Goal: Transaction & Acquisition: Obtain resource

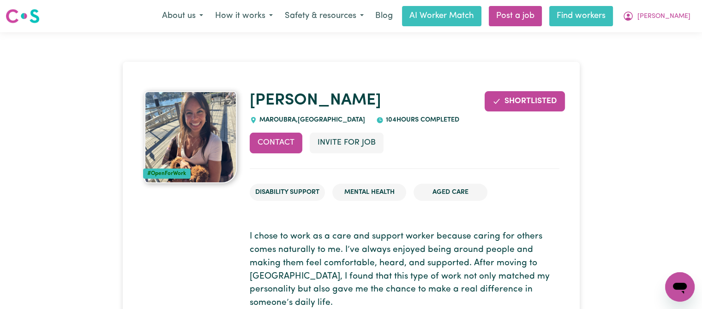
click at [595, 15] on link "Find workers" at bounding box center [581, 16] width 64 height 20
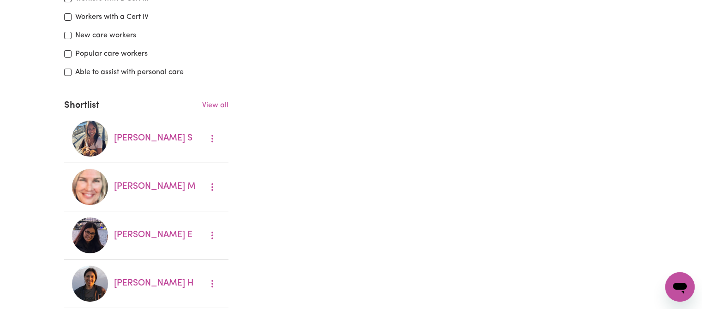
scroll to position [250, 0]
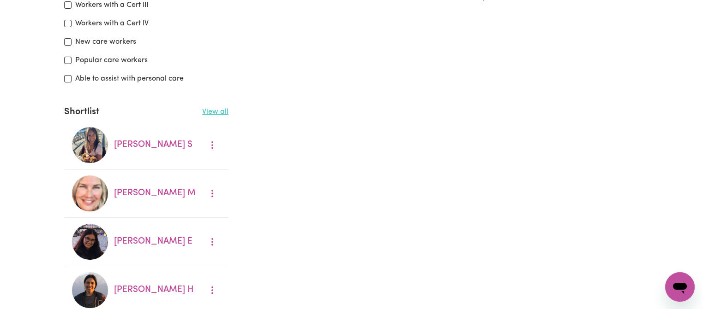
click at [222, 110] on link "View all" at bounding box center [215, 111] width 26 height 7
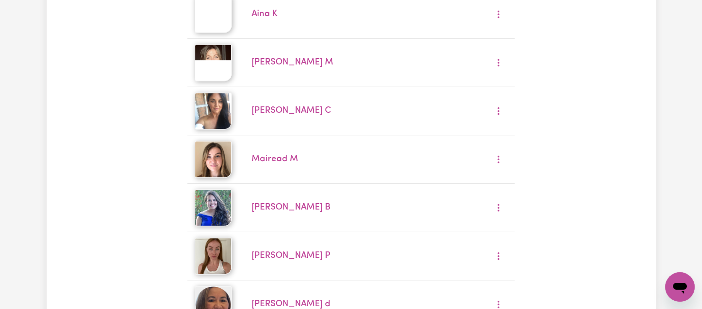
scroll to position [523, 0]
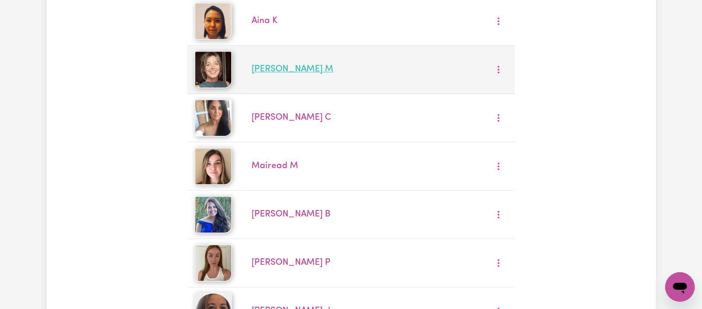
drag, startPoint x: 312, startPoint y: 58, endPoint x: 274, endPoint y: 65, distance: 38.1
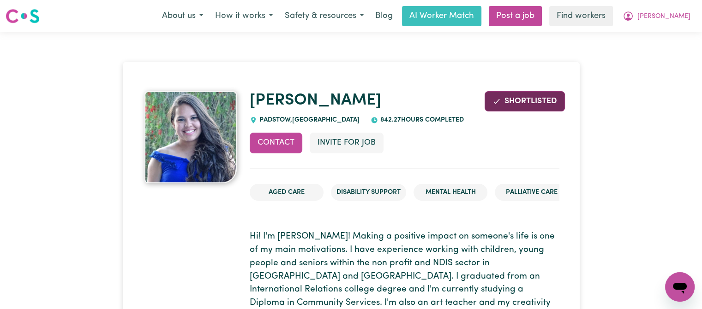
click at [523, 103] on span "Shortlisted" at bounding box center [530, 101] width 53 height 8
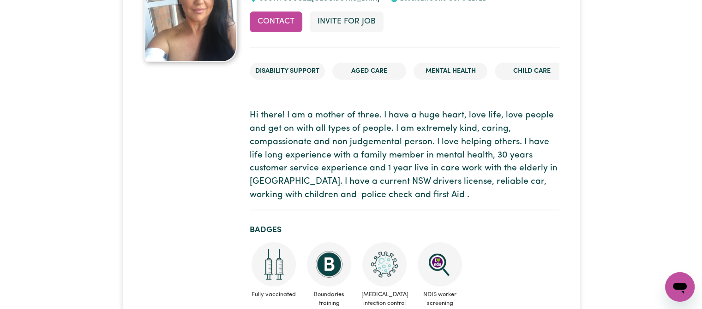
scroll to position [36, 0]
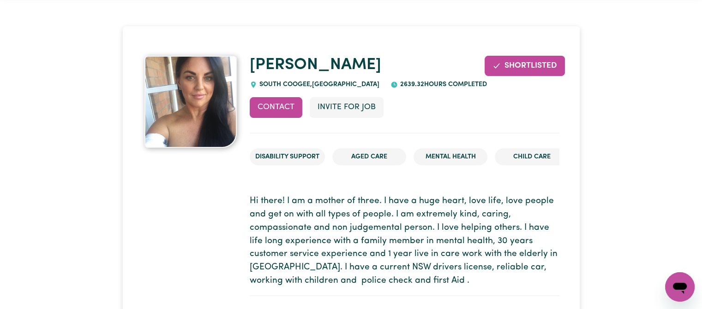
drag, startPoint x: 701, startPoint y: 19, endPoint x: 708, endPoint y: 38, distance: 20.6
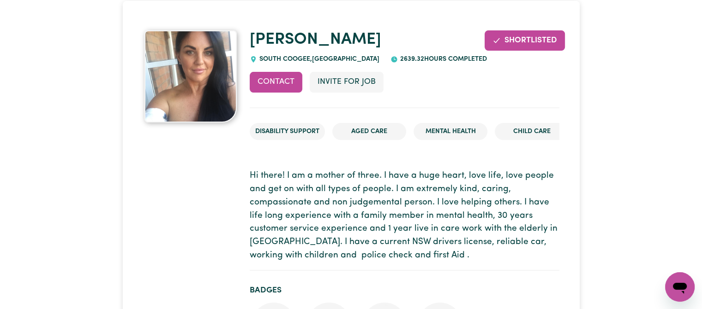
scroll to position [0, 0]
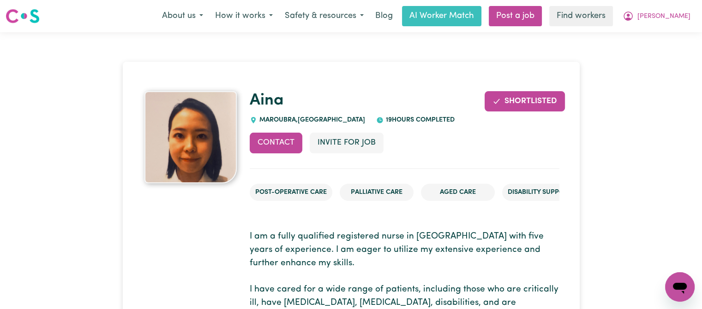
click at [541, 103] on span "Shortlisted" at bounding box center [530, 101] width 53 height 8
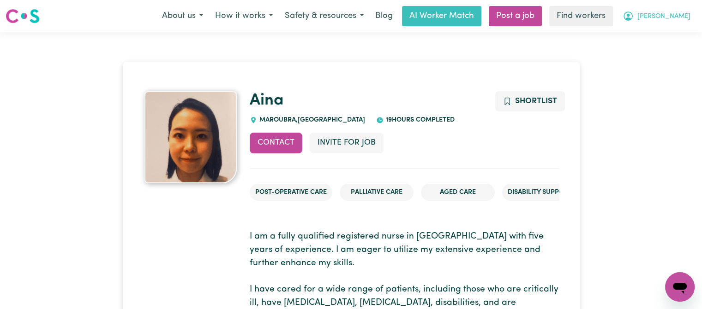
click at [679, 17] on span "[PERSON_NAME]" at bounding box center [663, 17] width 53 height 10
click at [653, 37] on link "My Dashboard" at bounding box center [659, 36] width 73 height 18
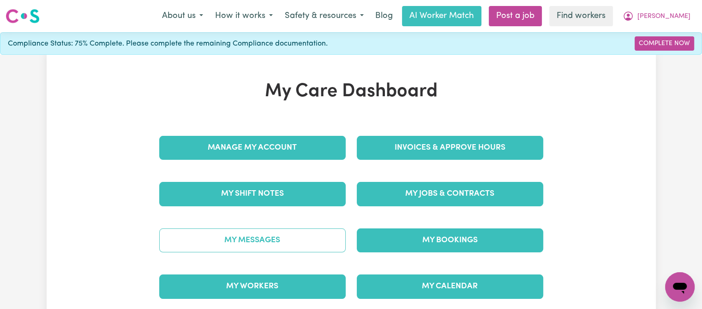
click at [297, 241] on link "My Messages" at bounding box center [252, 241] width 186 height 24
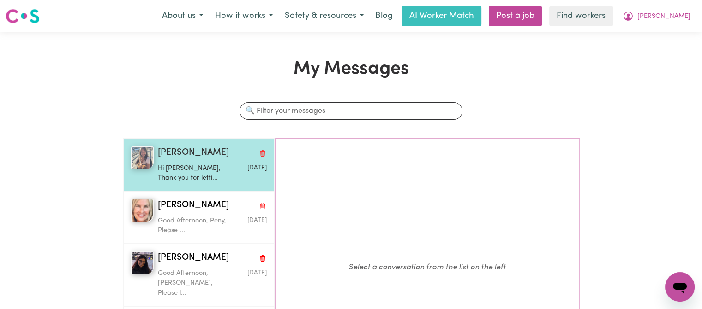
click at [193, 166] on p "Hi [PERSON_NAME], Thank you for letti..." at bounding box center [194, 174] width 72 height 20
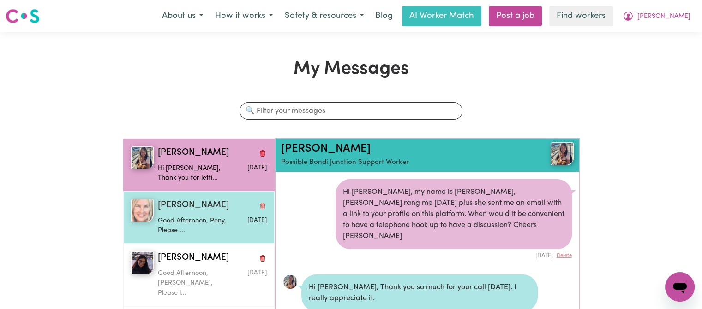
click at [183, 217] on p "Good Afternoon, Peny, Please ..." at bounding box center [194, 226] width 72 height 20
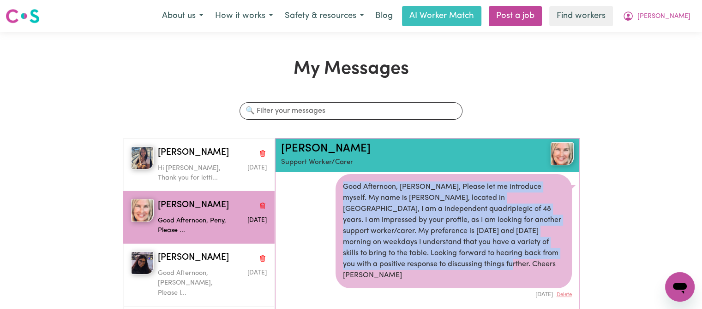
drag, startPoint x: 429, startPoint y: 263, endPoint x: 327, endPoint y: 178, distance: 133.9
click at [327, 178] on li "Good Afternoon, [PERSON_NAME], Please let me introduce myself. My name is [PERS…" at bounding box center [427, 237] width 304 height 140
copy div "Good Afternoon, [PERSON_NAME], Please let me introduce myself. My name is [PERS…"
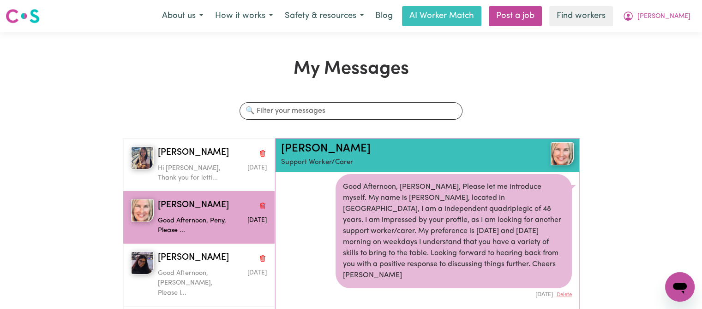
click at [180, 64] on h1 "My Messages" at bounding box center [351, 69] width 457 height 22
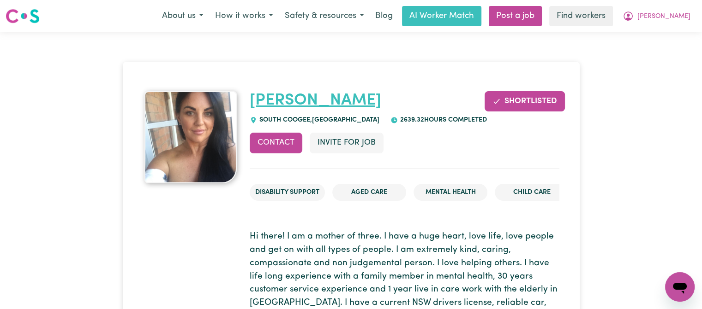
click at [322, 104] on link "[PERSON_NAME]" at bounding box center [315, 101] width 131 height 16
click at [321, 97] on link "[PERSON_NAME]" at bounding box center [315, 101] width 131 height 16
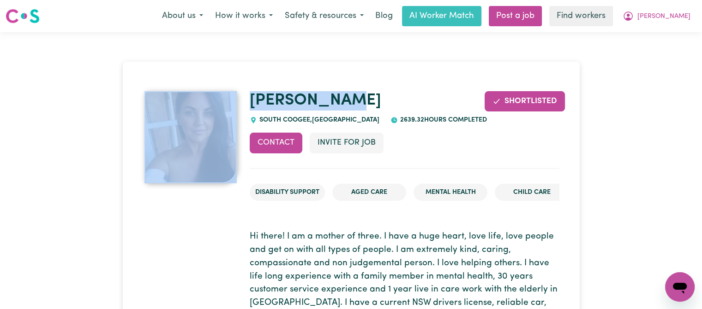
drag, startPoint x: 355, startPoint y: 102, endPoint x: 240, endPoint y: 94, distance: 115.6
copy div "[PERSON_NAME]"
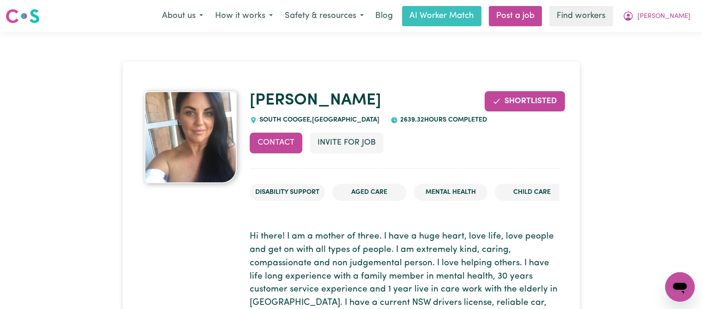
click at [295, 143] on button "Contact" at bounding box center [276, 143] width 53 height 20
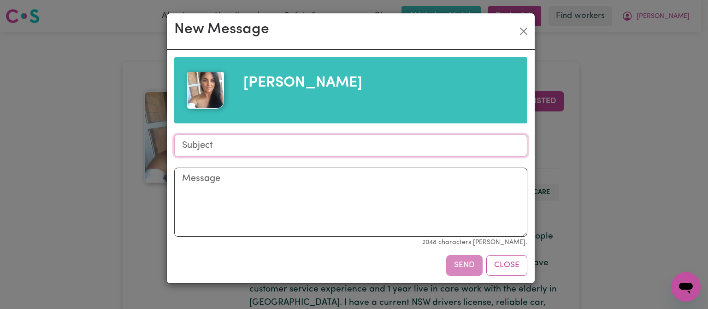
click at [253, 149] on input "Subject" at bounding box center [350, 146] width 353 height 22
type input "Support Worker/Carer"
click at [282, 185] on textarea "Message" at bounding box center [350, 202] width 353 height 69
paste textarea "Good Afternoon, Suzanne Please let me introduce myself. My name is Peter, locat…"
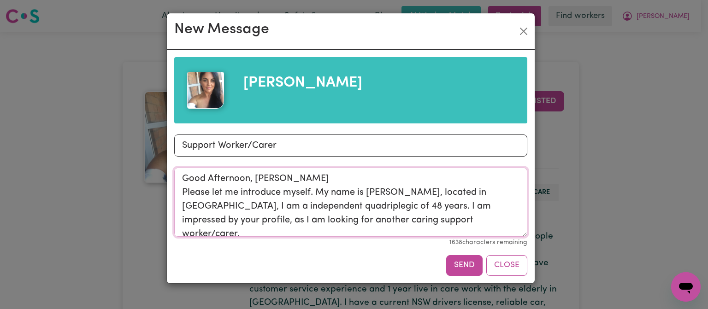
click at [370, 210] on textarea "Good Afternoon, Suzanne Please let me introduce myself. My name is Peter, locat…" at bounding box center [350, 202] width 353 height 69
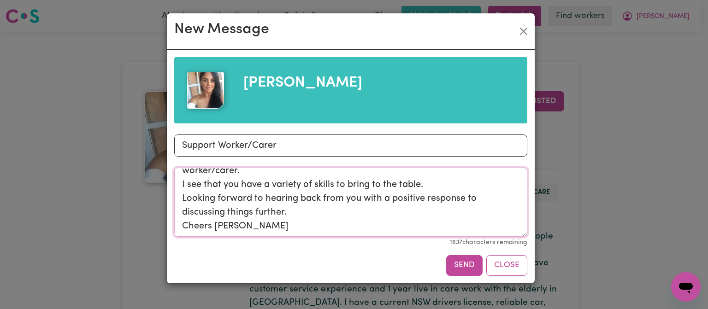
click at [431, 190] on textarea "Good Afternoon, Suzanne Please let me introduce myself. My name is Peter, locat…" at bounding box center [350, 202] width 353 height 69
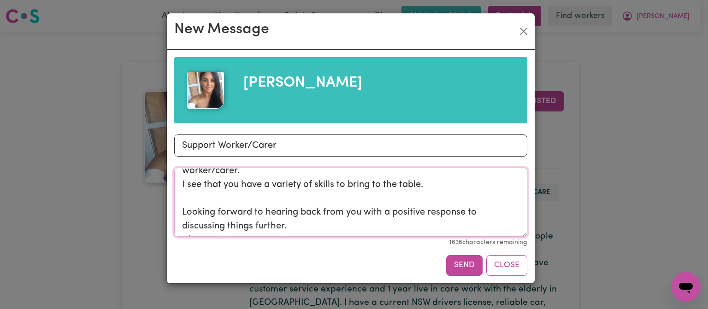
scroll to position [77, 0]
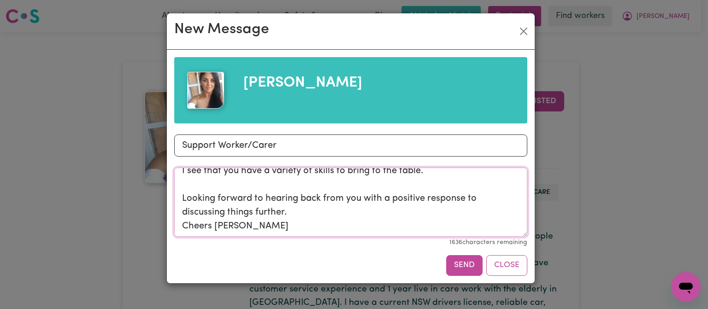
click at [373, 220] on textarea "Good Afternoon, Suzanne Please let me introduce myself. My name is Peter, locat…" at bounding box center [350, 202] width 353 height 69
click at [369, 218] on textarea "Good Afternoon, Suzanne Please let me introduce myself. My name is Peter, locat…" at bounding box center [350, 202] width 353 height 69
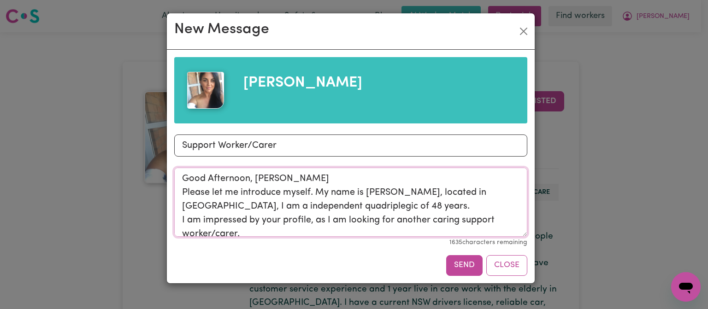
click at [313, 170] on textarea "Good Afternoon, Suzanne Please let me introduce myself. My name is Peter, locat…" at bounding box center [350, 202] width 353 height 69
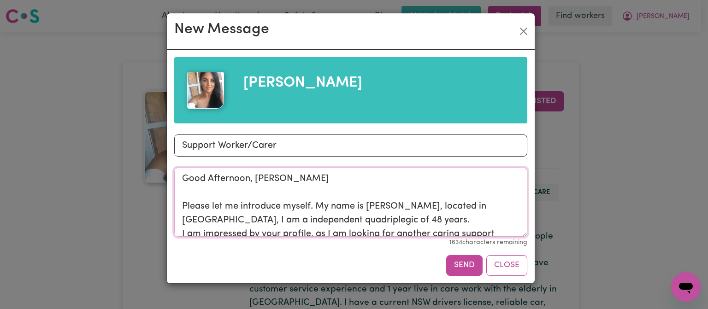
click at [382, 217] on textarea "Good Afternoon, Suzanne Please let me introduce myself. My name is Peter, locat…" at bounding box center [350, 202] width 353 height 69
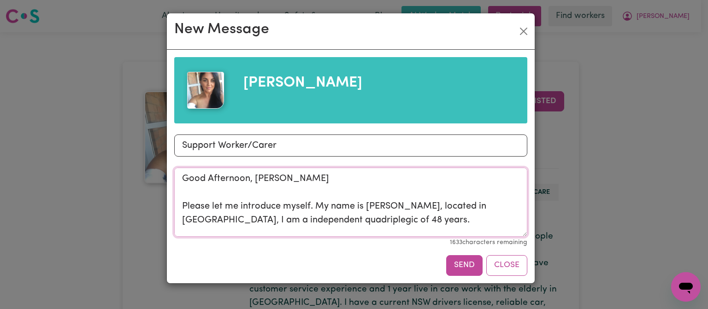
scroll to position [3, 0]
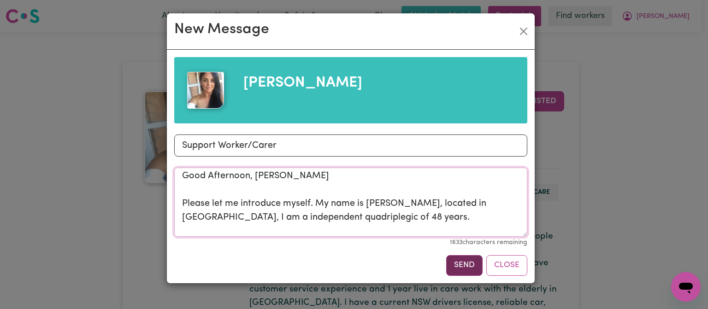
type textarea "Good Afternoon, Suzanne Please let me introduce myself. My name is Peter, locat…"
click at [470, 260] on button "Send" at bounding box center [464, 266] width 36 height 20
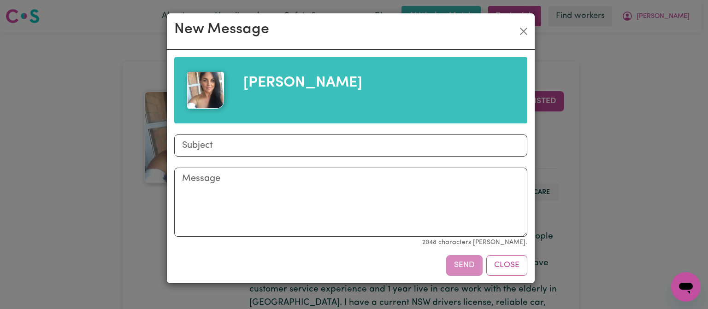
scroll to position [0, 0]
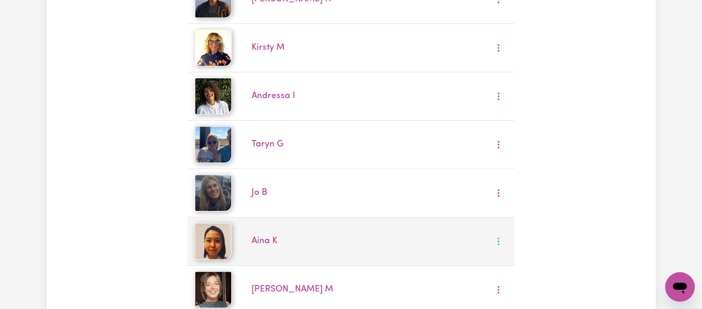
click at [499, 242] on icon "More options" at bounding box center [498, 241] width 9 height 9
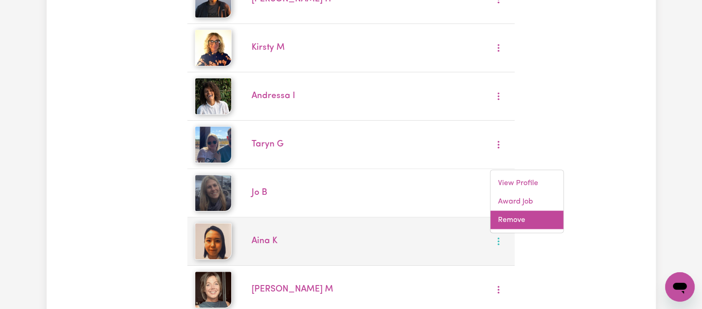
click at [508, 223] on link "Remove" at bounding box center [526, 220] width 73 height 18
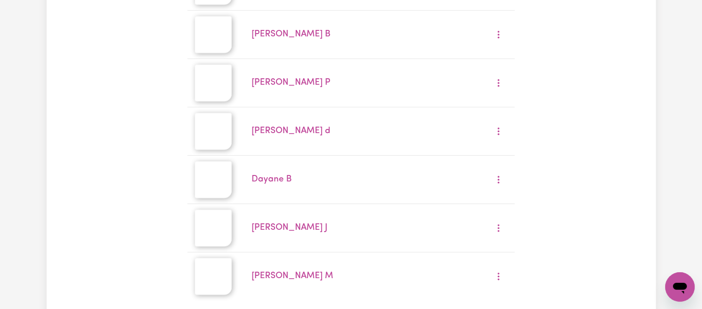
scroll to position [689, 0]
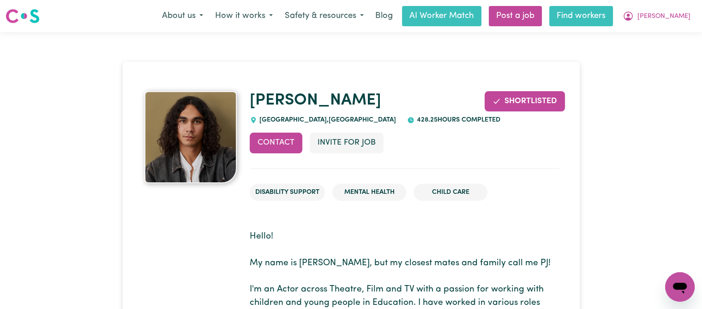
click at [612, 19] on link "Find workers" at bounding box center [581, 16] width 64 height 20
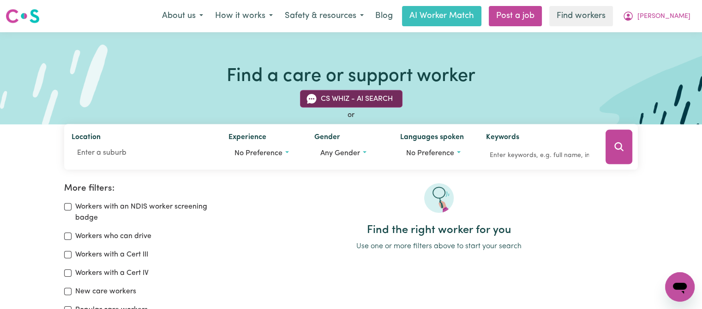
click at [334, 97] on button "CS Whiz - AI Search" at bounding box center [351, 99] width 102 height 18
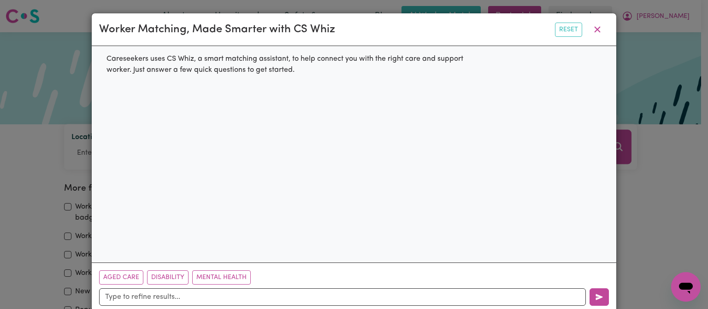
scroll to position [17, 0]
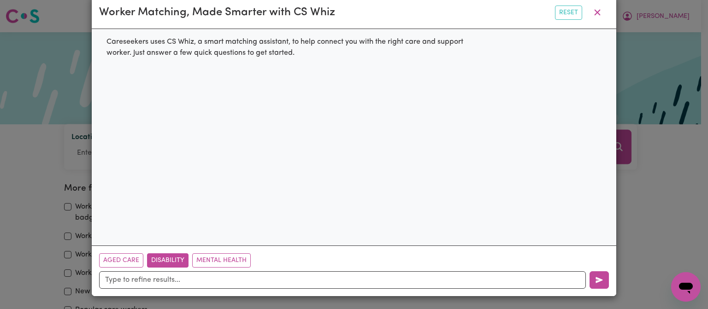
click at [177, 258] on button "Disability" at bounding box center [168, 261] width 42 height 14
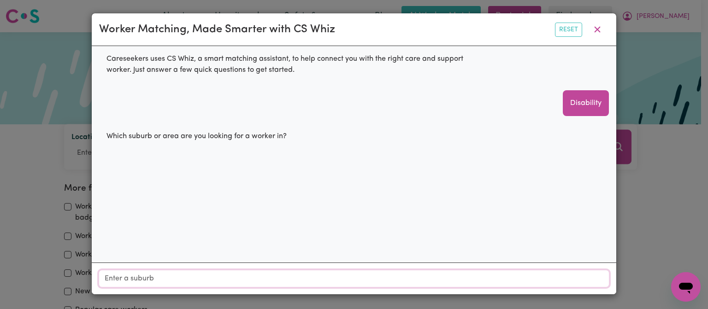
click at [230, 277] on input "Location" at bounding box center [354, 279] width 510 height 17
type input "bon"
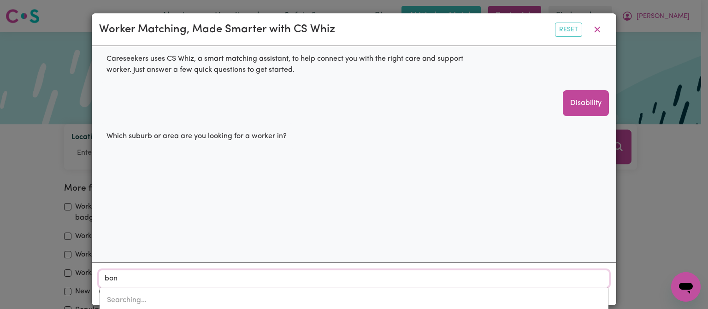
type input "bon ACCORD, Queensland, 4625"
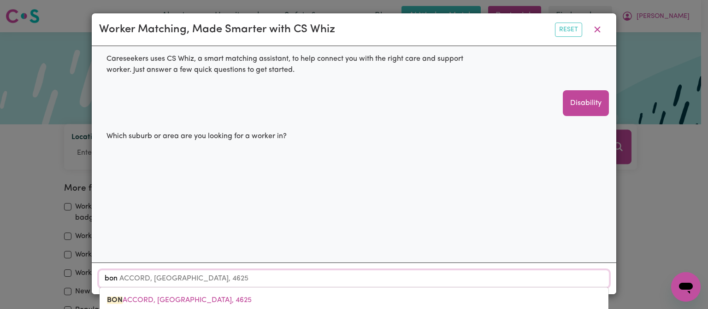
type input "bond"
type input "bond UNIVERSITY, Queensland, 4229"
type input "bondi"
type input "bondi, New South Wales, 2026"
type input "bondi"
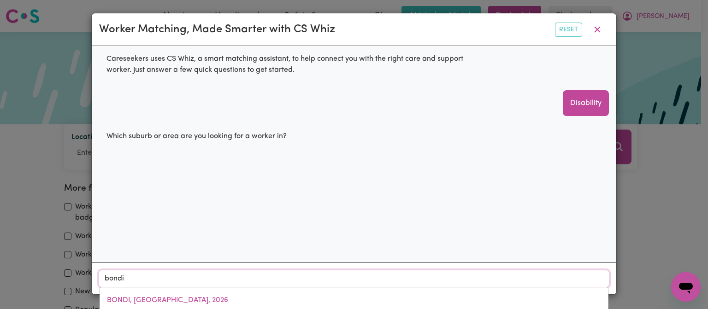
type input "bondi BEACH, New South Wales, 2026"
type input "bondi j"
type input "bondi jUNCTION, New South Wales, 2022"
type input "bondi ju"
type input "bondi juNCTION, New South Wales, 2022"
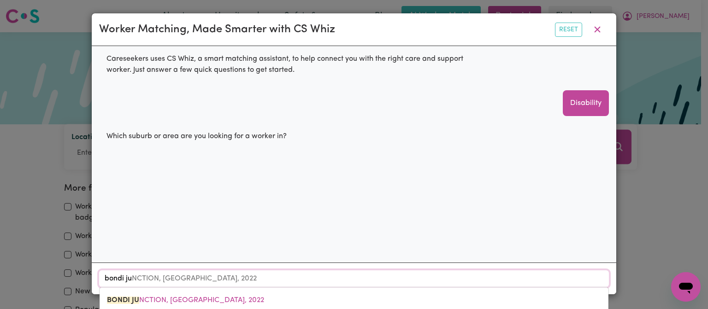
type input "bondi jun"
type input "bondi junCTION, New South Wales, 2022"
type input "bondi junc"
type input "bondi juncTION, New South Wales, 2022"
type input "bondi junct"
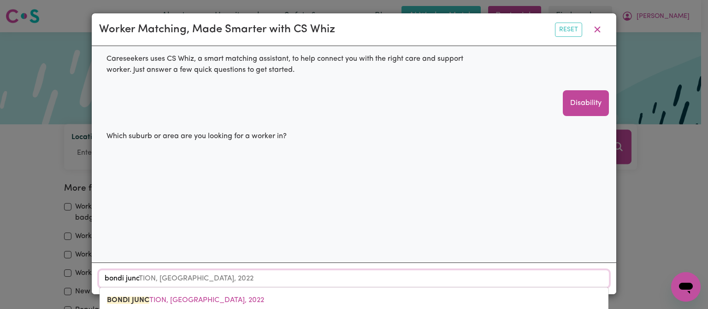
type input "bondi junctION, New South Wales, 2022"
type input "bondi juncti"
type input "bondi junctiON, New South Wales, 2022"
type input "bondi junctio"
type input "bondi junctioN, New South Wales, 2022"
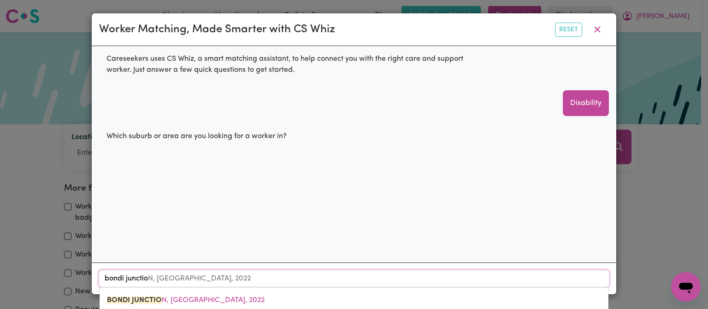
type input "bondi junction"
type input "bondi junction, New South Wales, 2022"
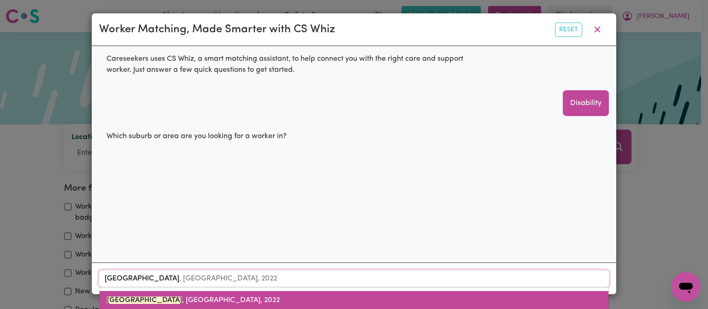
click at [212, 299] on span "BONDI JUNCTION , New South Wales, 2022" at bounding box center [193, 300] width 173 height 7
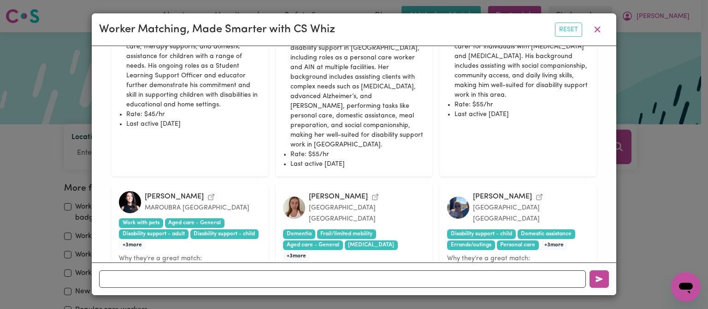
scroll to position [668, 0]
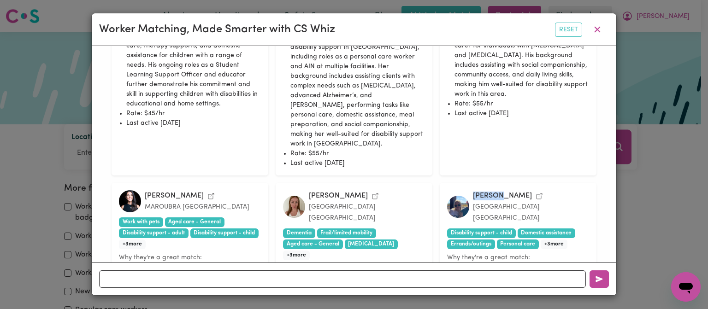
drag, startPoint x: 474, startPoint y: 164, endPoint x: 499, endPoint y: 164, distance: 24.9
click at [499, 192] on div "Taryn G." at bounding box center [502, 196] width 59 height 9
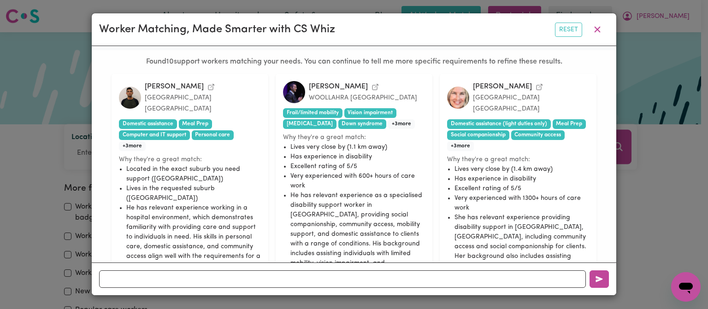
scroll to position [246, 0]
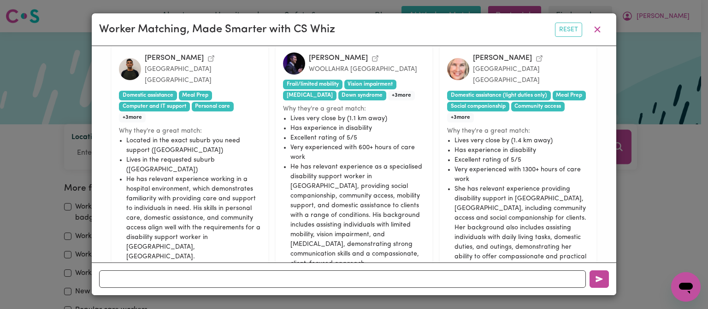
drag, startPoint x: 340, startPoint y: 57, endPoint x: 346, endPoint y: 55, distance: 6.4
drag, startPoint x: 346, startPoint y: 55, endPoint x: 339, endPoint y: 57, distance: 7.6
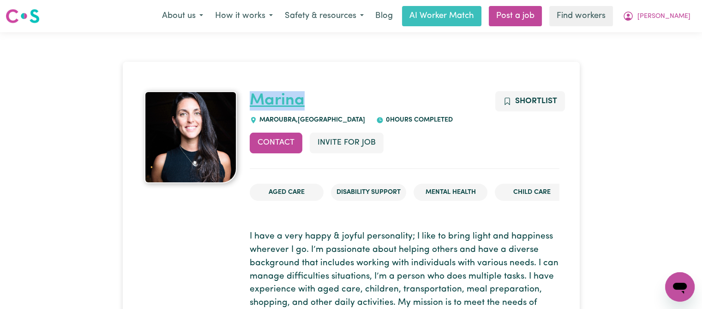
drag, startPoint x: 317, startPoint y: 102, endPoint x: 253, endPoint y: 99, distance: 64.2
click at [253, 99] on h1 "Marina" at bounding box center [404, 100] width 309 height 19
copy link "Marina"
click at [534, 102] on span "Shortlist" at bounding box center [536, 101] width 42 height 8
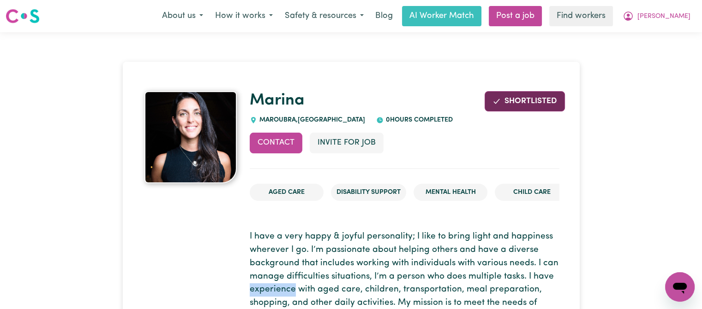
drag, startPoint x: 292, startPoint y: 291, endPoint x: 247, endPoint y: 286, distance: 45.1
copy p "experience"
click at [279, 135] on button "Contact" at bounding box center [276, 143] width 53 height 20
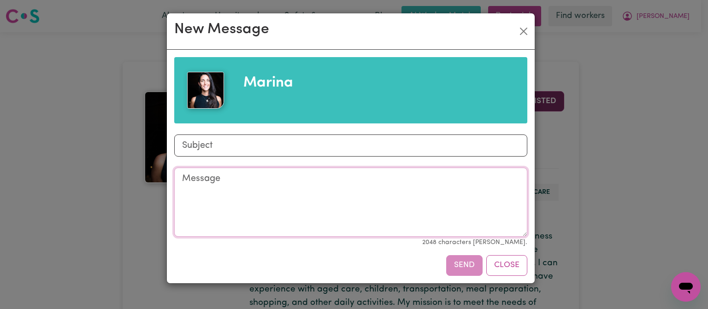
click at [260, 174] on textarea "Message" at bounding box center [350, 202] width 353 height 69
click at [234, 134] on div "Marina Subject Message 2048 characters max. Send Close" at bounding box center [350, 166] width 353 height 219
click at [240, 138] on input "Subject" at bounding box center [350, 146] width 353 height 22
type input "Carer Opportunity"
click at [251, 197] on textarea "Message" at bounding box center [350, 202] width 353 height 69
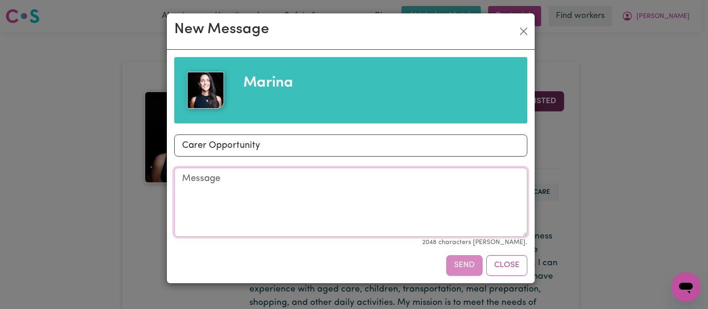
paste textarea "Good Afternoon, Marina Please let me introduce myself. My name is Peter, locate…"
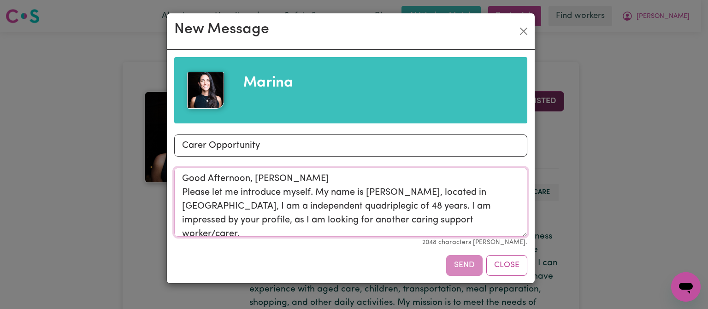
scroll to position [44, 0]
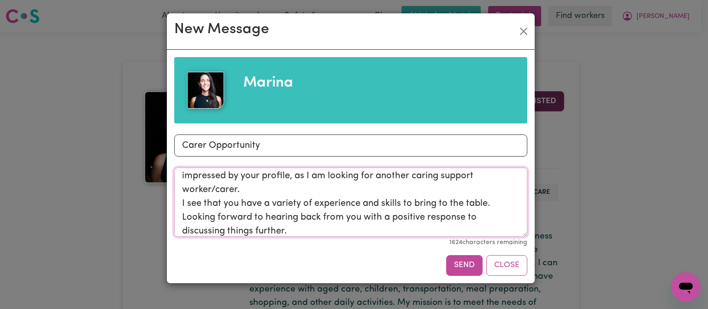
click at [429, 172] on textarea "Good Afternoon, Marina Please let me introduce myself. My name is Peter, locate…" at bounding box center [350, 202] width 353 height 69
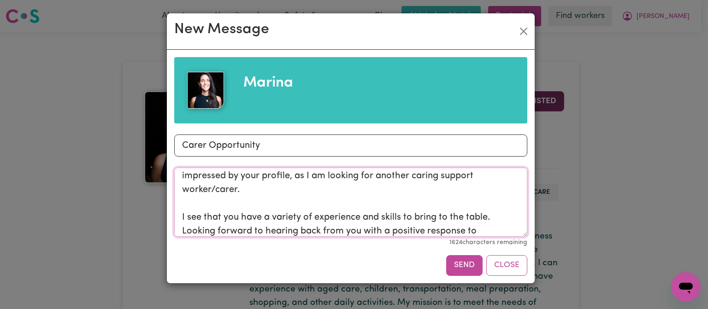
scroll to position [59, 0]
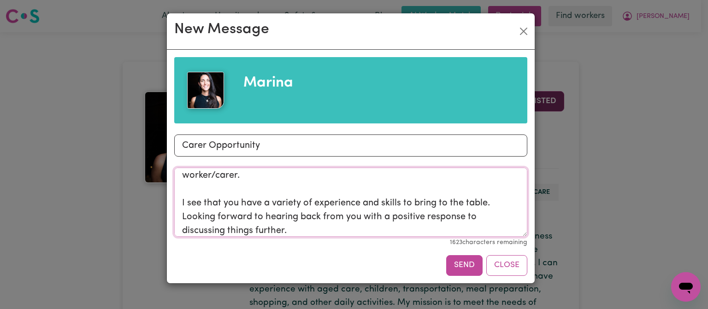
click at [494, 194] on textarea "Good Afternoon, Marina Please let me introduce myself. My name is Peter, locate…" at bounding box center [350, 202] width 353 height 69
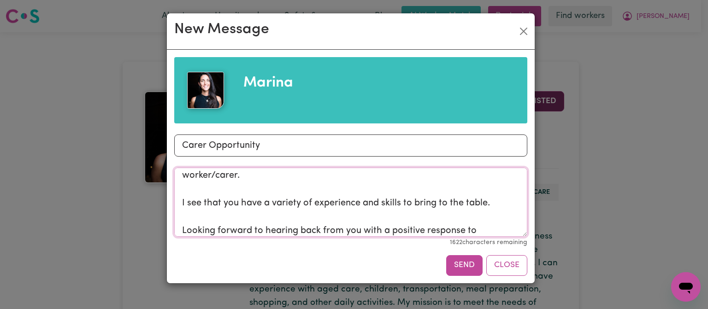
scroll to position [72, 0]
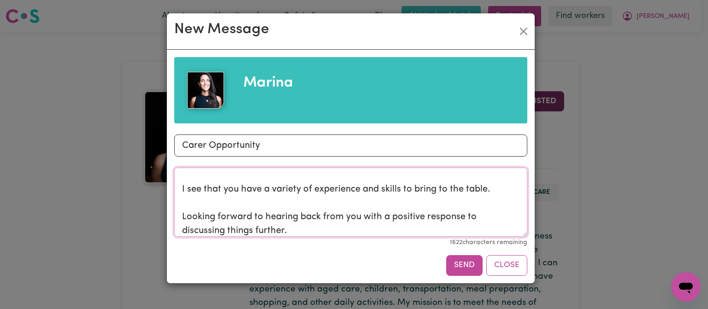
click at [336, 220] on textarea "Good Afternoon, Marina Please let me introduce myself. My name is Peter, locate…" at bounding box center [350, 202] width 353 height 69
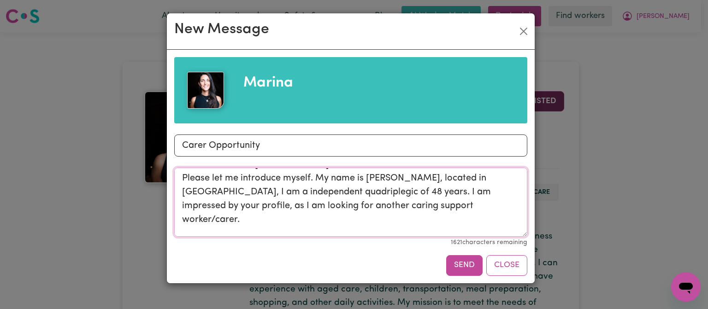
scroll to position [0, 0]
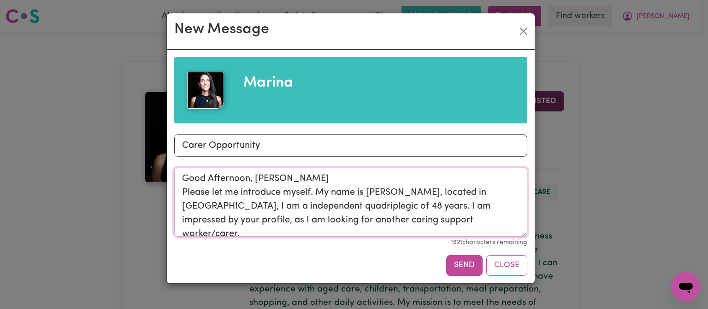
click at [306, 178] on textarea "Good Afternoon, Marina Please let me introduce myself. My name is Peter, locate…" at bounding box center [350, 202] width 353 height 69
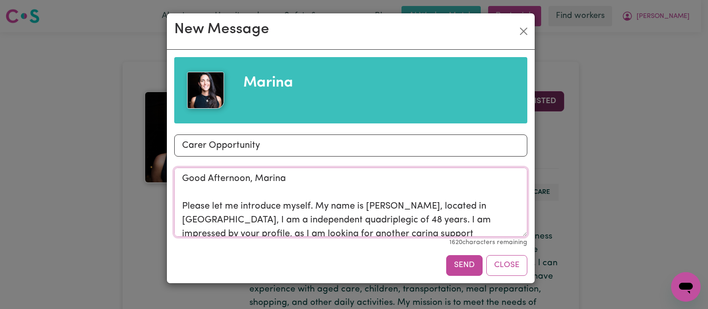
click at [369, 220] on textarea "Good Afternoon, Marina Please let me introduce myself. My name is Peter, locate…" at bounding box center [350, 202] width 353 height 69
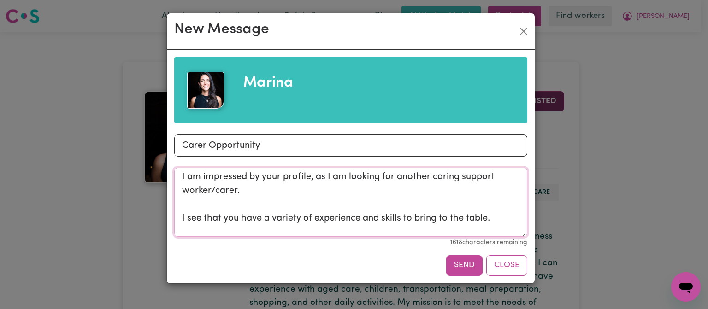
scroll to position [69, 0]
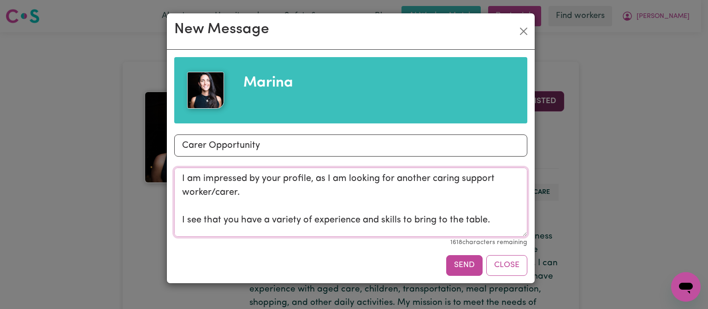
click at [258, 195] on textarea "Good Afternoon, Marina Please let me introduce myself. My name is Peter, locate…" at bounding box center [350, 202] width 353 height 69
drag, startPoint x: 414, startPoint y: 217, endPoint x: 484, endPoint y: 221, distance: 70.2
click at [484, 221] on textarea "Good Afternoon, Marina Please let me introduce myself. My name is Peter, locate…" at bounding box center [350, 202] width 353 height 69
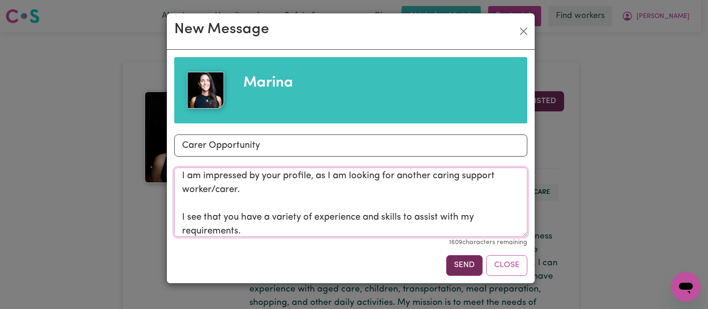
type textarea "Good Afternoon, Marina Please let me introduce myself. My name is Peter, locate…"
click at [468, 267] on button "Send" at bounding box center [464, 266] width 36 height 20
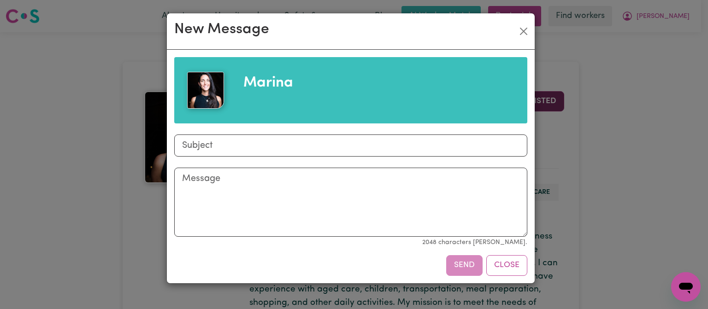
scroll to position [0, 0]
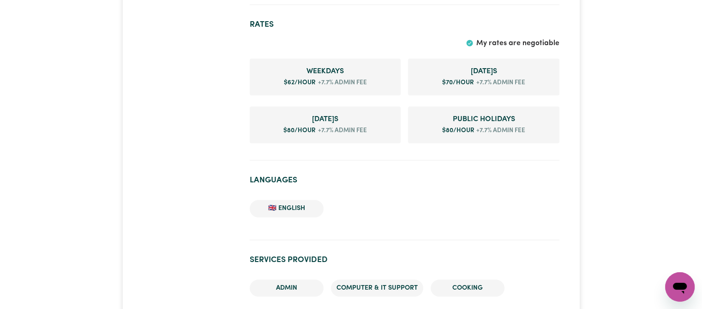
scroll to position [492, 0]
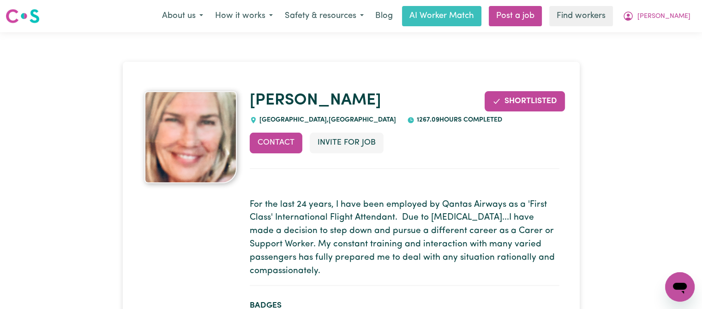
click at [31, 14] on img at bounding box center [23, 16] width 34 height 17
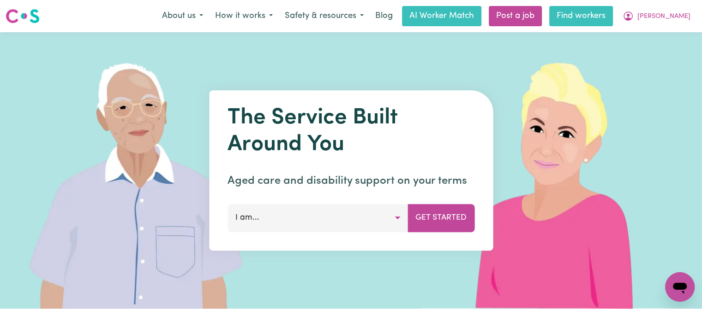
click at [613, 11] on link "Find workers" at bounding box center [581, 16] width 64 height 20
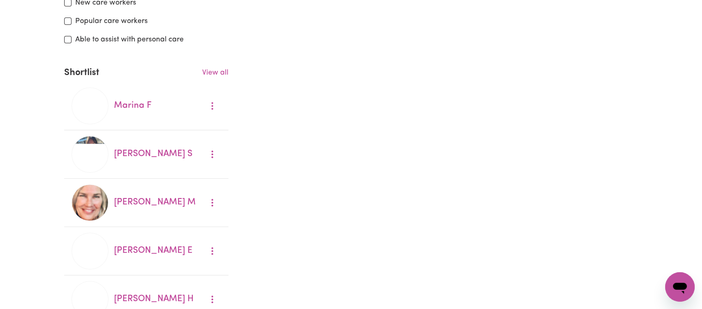
scroll to position [290, 0]
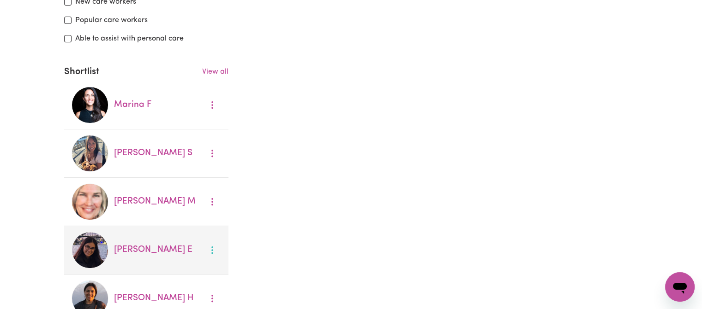
click at [219, 254] on button "More options" at bounding box center [212, 251] width 18 height 14
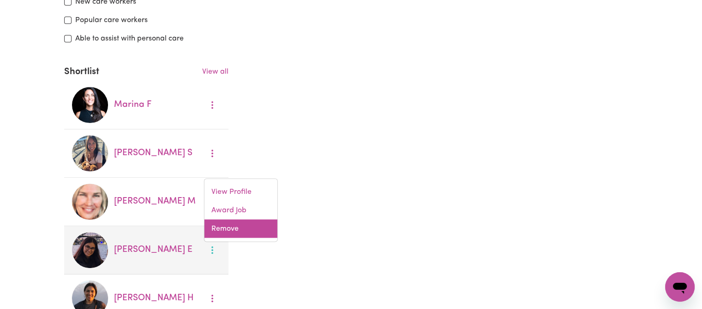
click at [239, 226] on link "Remove" at bounding box center [240, 229] width 73 height 18
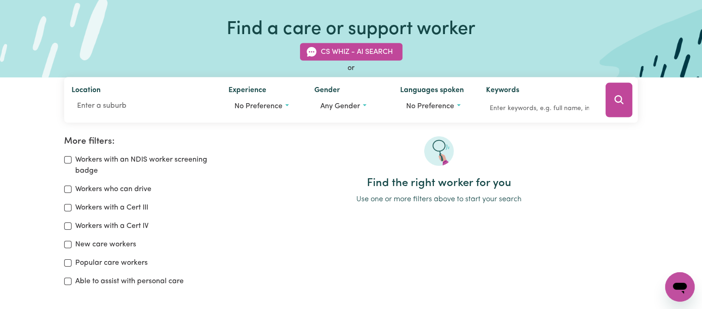
scroll to position [48, 0]
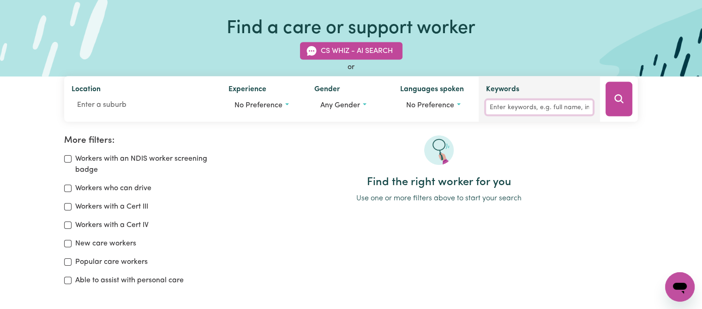
click at [515, 109] on input "Keywords" at bounding box center [539, 108] width 107 height 14
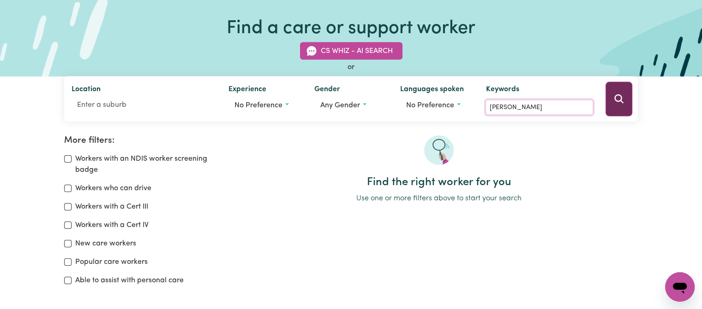
type input "jake foster"
click at [624, 100] on button "Search" at bounding box center [618, 99] width 27 height 35
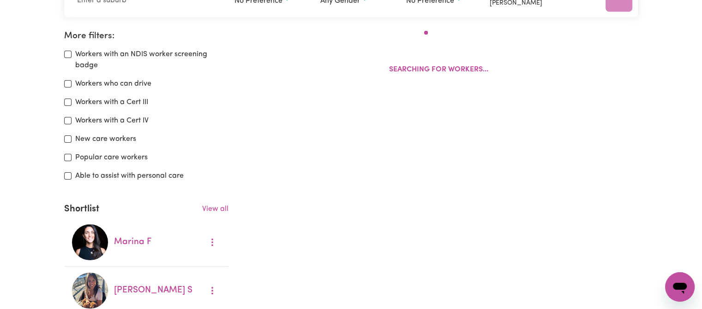
scroll to position [154, 0]
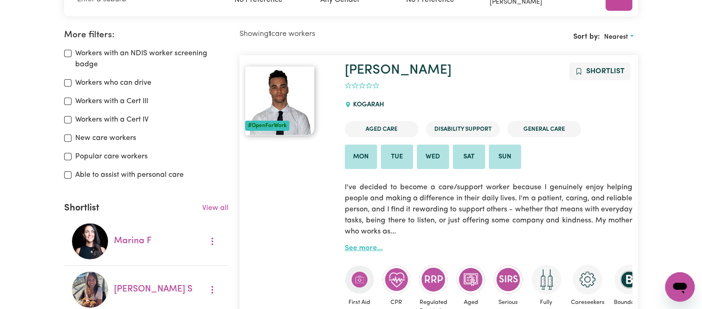
click at [363, 247] on link "See more..." at bounding box center [364, 248] width 38 height 7
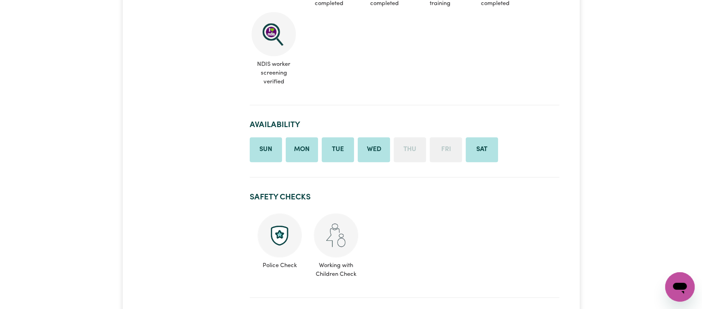
scroll to position [369, 0]
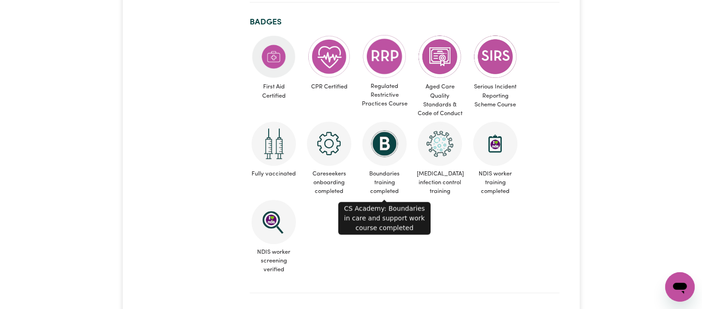
click at [391, 140] on img at bounding box center [384, 144] width 44 height 44
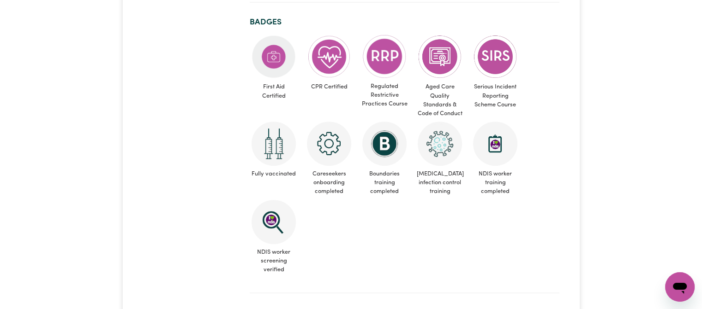
click at [385, 146] on img at bounding box center [384, 144] width 44 height 44
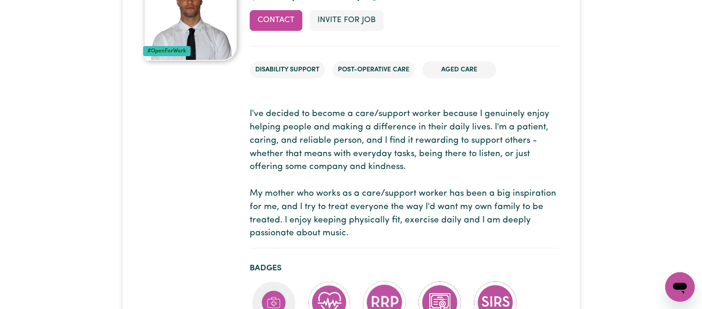
scroll to position [0, 0]
